Goal: Find specific page/section: Find specific page/section

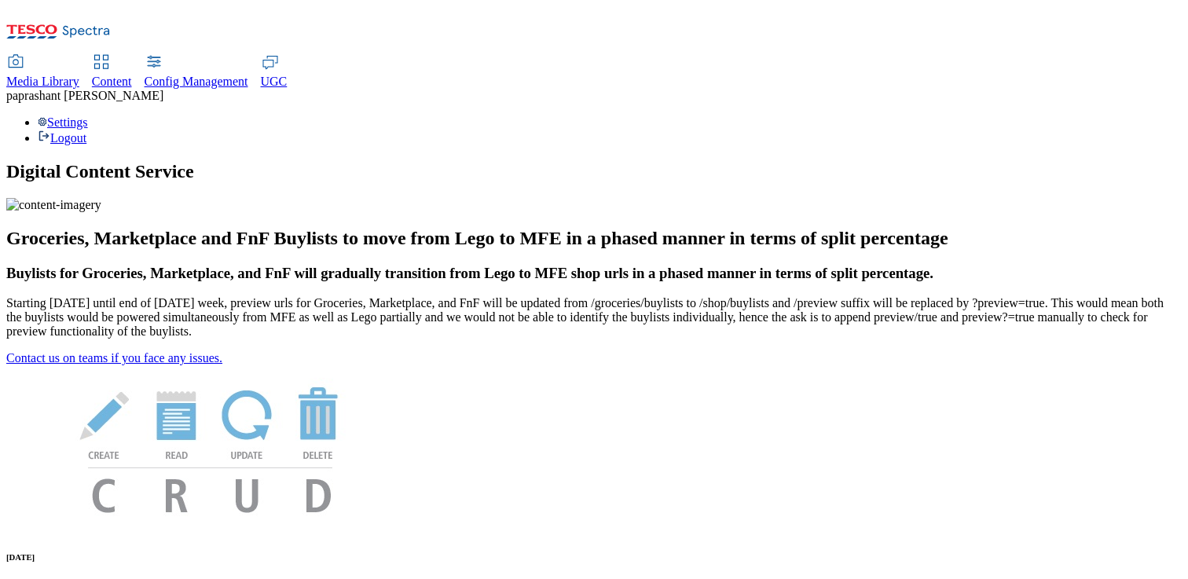
click at [111, 53] on icon at bounding box center [101, 62] width 19 height 19
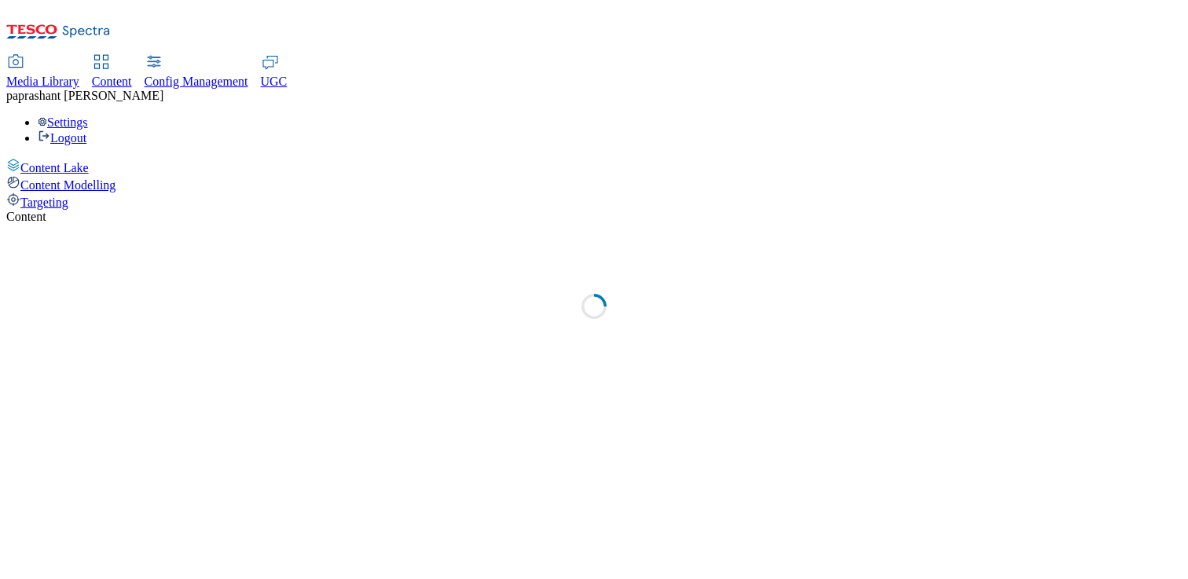
select select "group-comms"
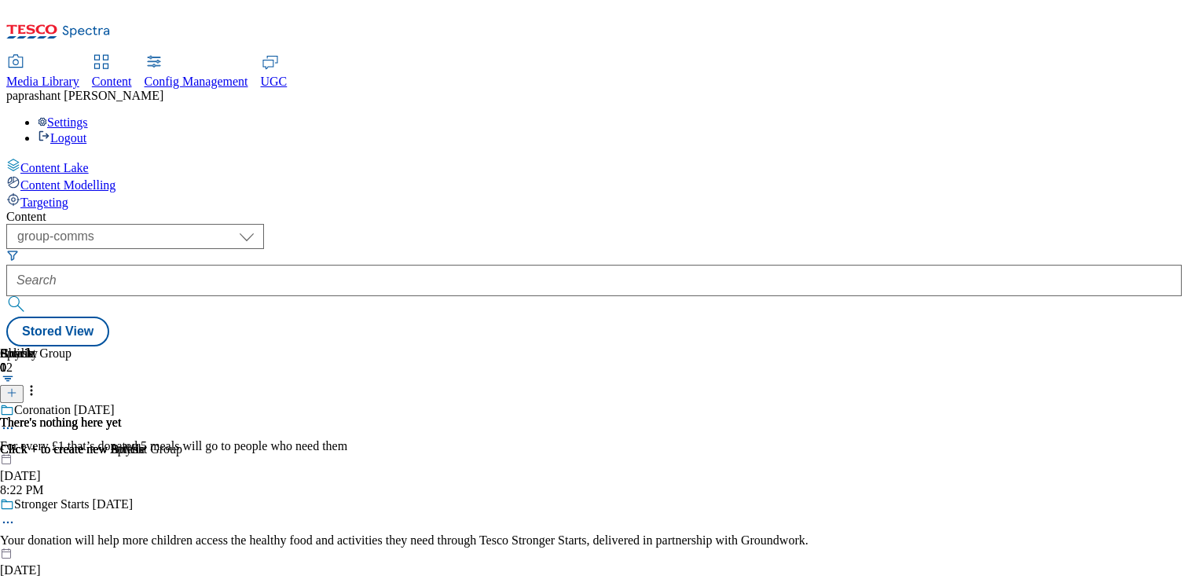
click at [79, 75] on span "Media Library" at bounding box center [42, 81] width 73 height 13
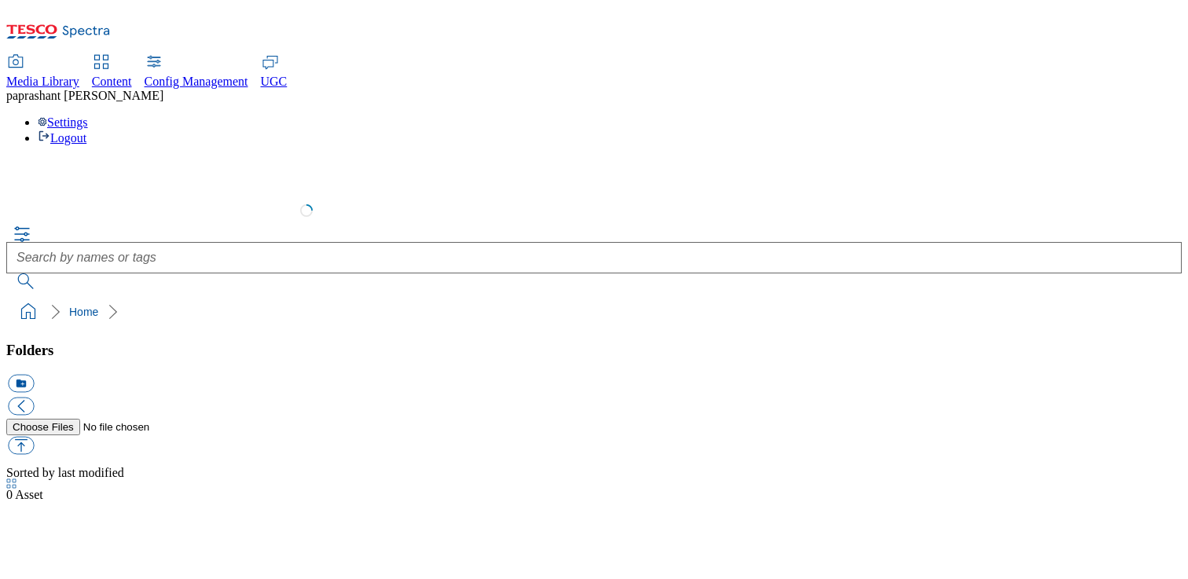
select select "flare-test"
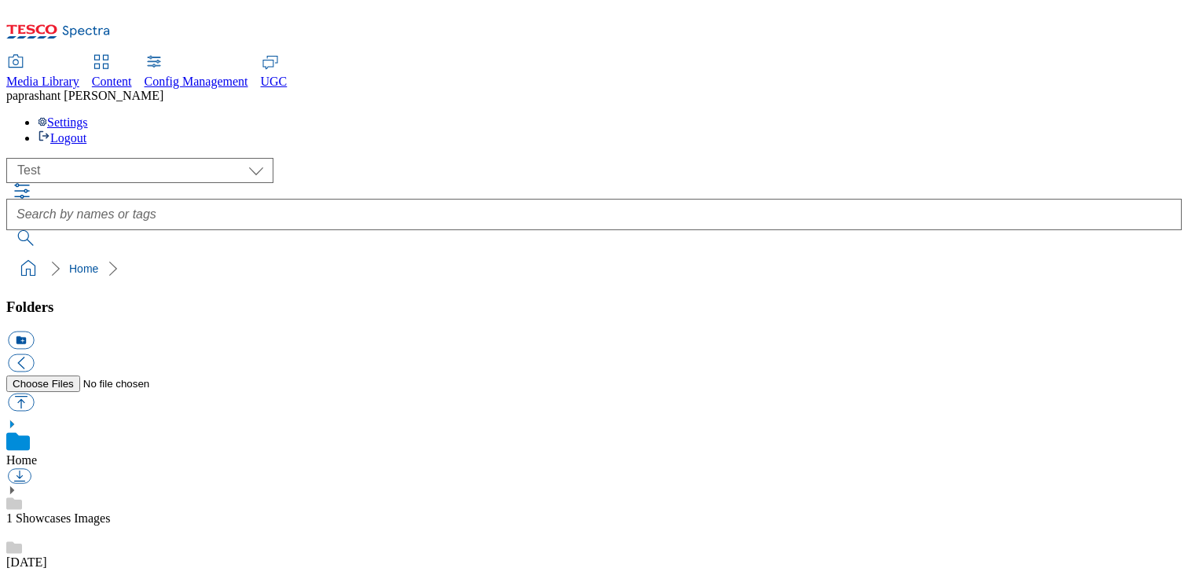
click at [17, 419] on icon at bounding box center [11, 424] width 11 height 11
